Goal: Complete application form

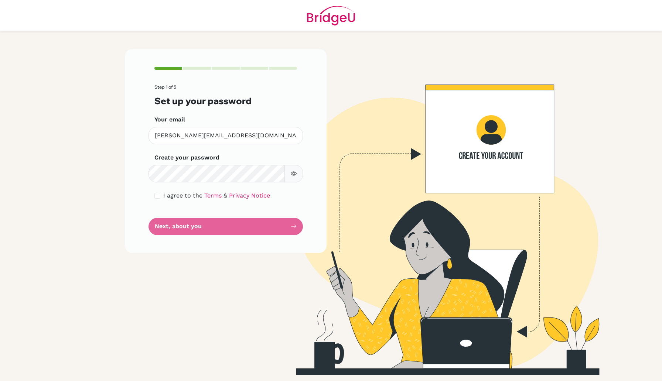
click at [297, 168] on button "button" at bounding box center [294, 173] width 18 height 17
click at [170, 199] on span "I agree to the" at bounding box center [182, 195] width 39 height 7
click at [170, 193] on span "I agree to the" at bounding box center [182, 195] width 39 height 7
click at [156, 198] on input "checkbox" at bounding box center [157, 196] width 6 height 6
checkbox input "true"
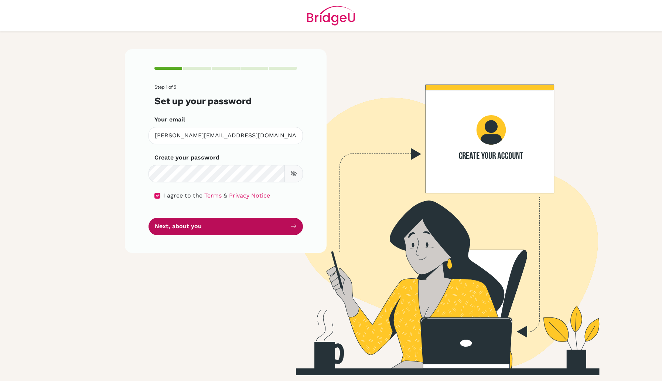
click at [165, 230] on button "Next, about you" at bounding box center [226, 226] width 154 height 17
